Goal: Book appointment/travel/reservation

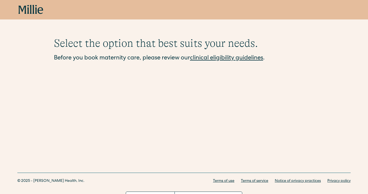
click at [30, 6] on icon at bounding box center [30, 10] width 25 height 10
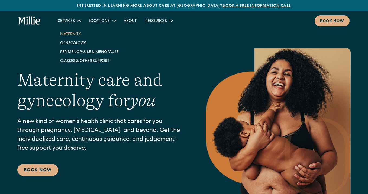
click at [78, 35] on link "Maternity" at bounding box center [89, 34] width 67 height 9
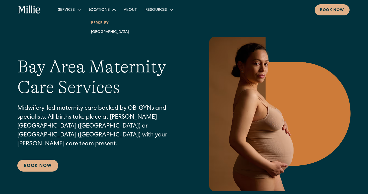
click at [106, 24] on link "Berkeley" at bounding box center [110, 22] width 47 height 9
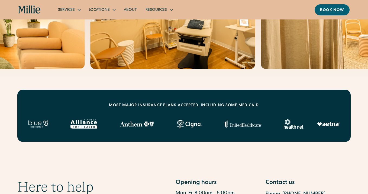
scroll to position [149, 0]
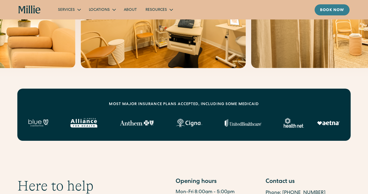
click at [335, 7] on link "Book now" at bounding box center [331, 9] width 35 height 11
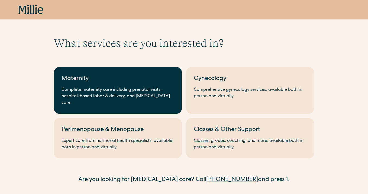
click at [82, 91] on div "Complete maternity care including prenatal visits, hospital-based labor & deliv…" at bounding box center [117, 96] width 113 height 19
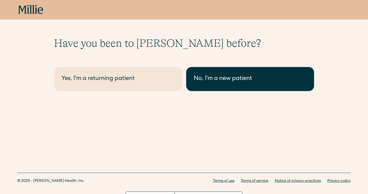
click at [196, 79] on div "No, I'm a new patient" at bounding box center [250, 79] width 113 height 9
